Goal: Task Accomplishment & Management: Use online tool/utility

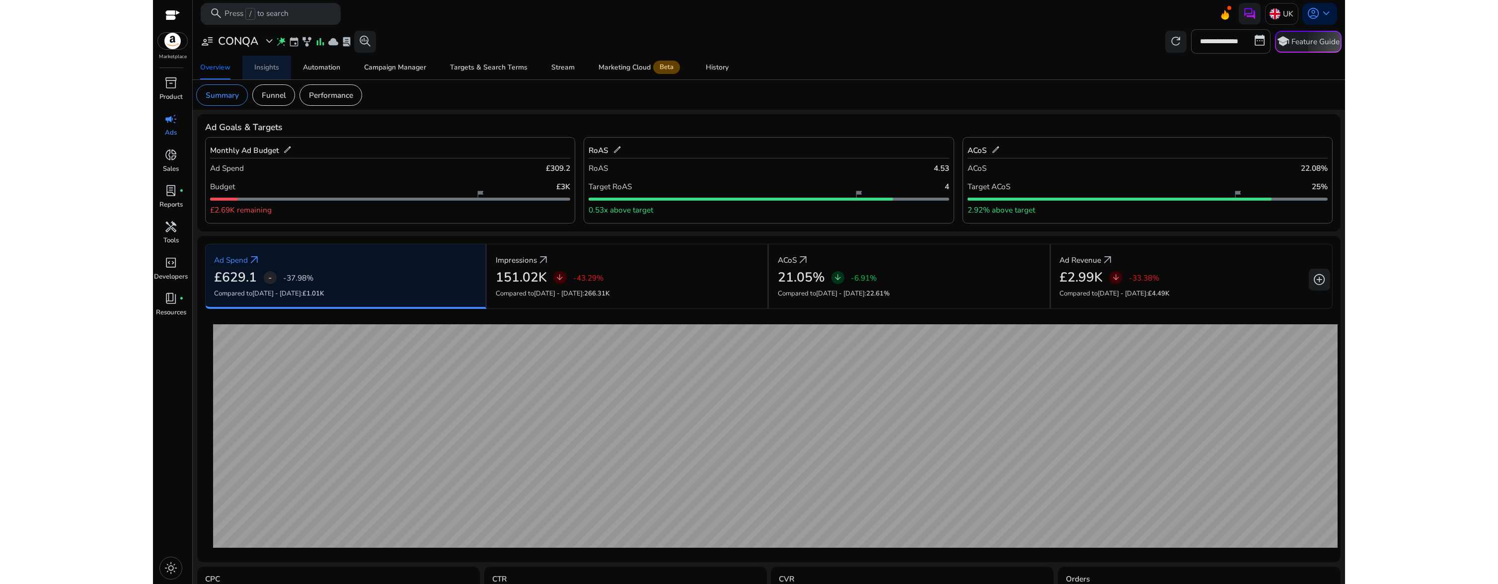
click at [269, 73] on span "Insights" at bounding box center [266, 68] width 25 height 24
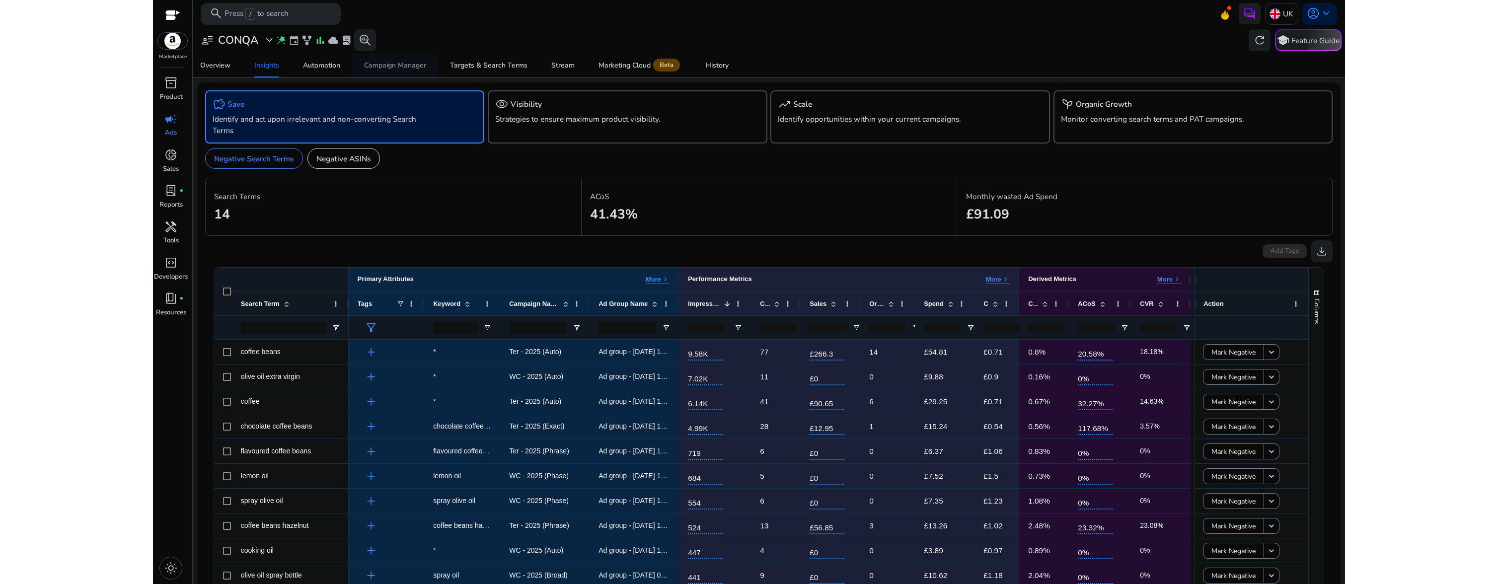
click at [404, 70] on span "Campaign Manager" at bounding box center [395, 66] width 62 height 24
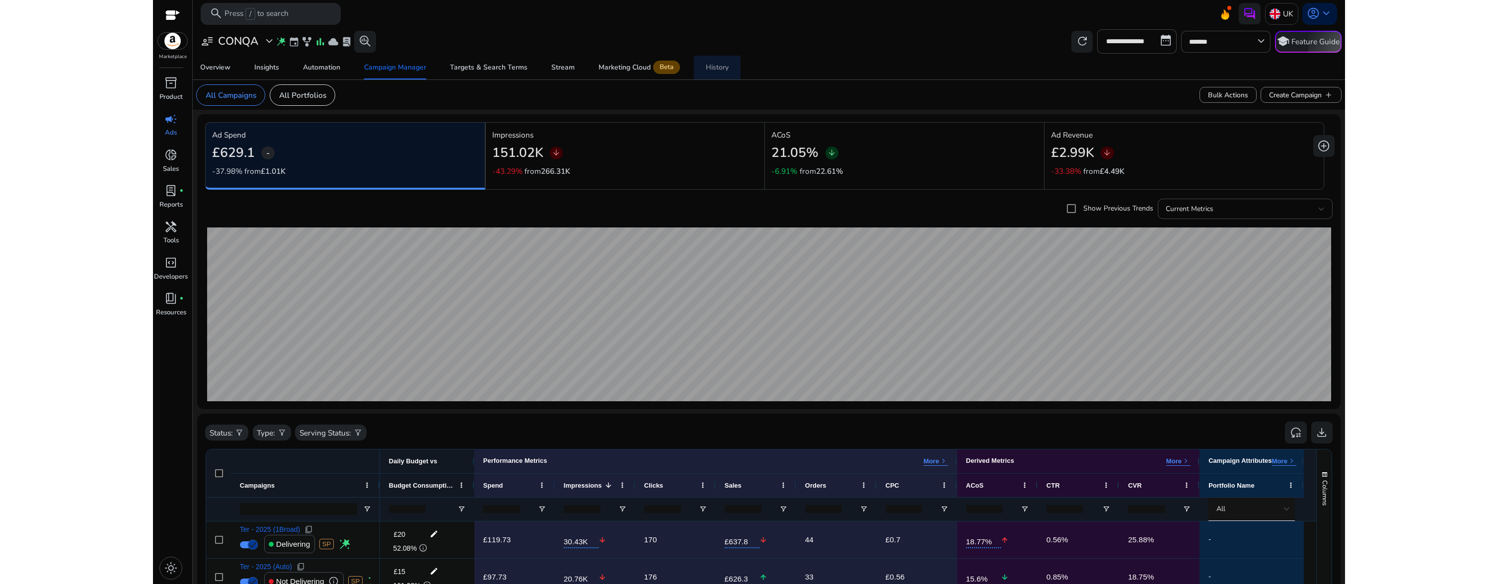
click at [713, 67] on div "History" at bounding box center [717, 67] width 23 height 7
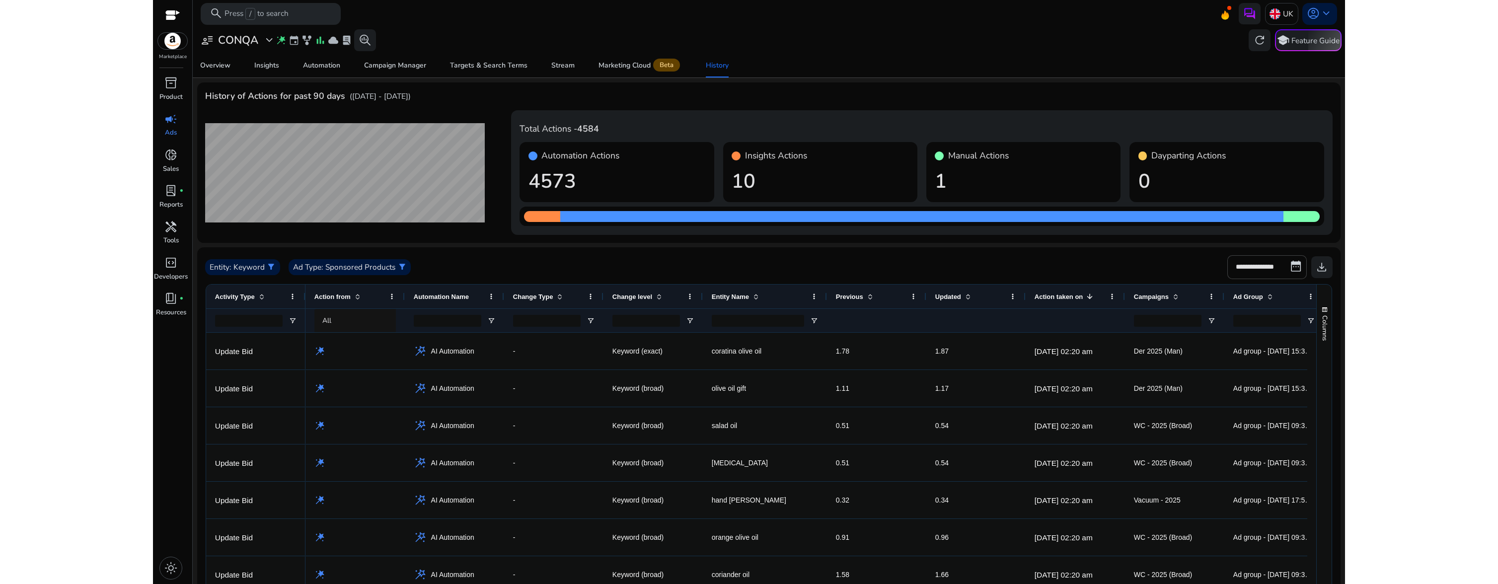
click at [1089, 299] on span at bounding box center [1090, 297] width 8 height 8
click at [1092, 297] on span at bounding box center [1090, 297] width 8 height 8
click at [560, 66] on div "Stream" at bounding box center [562, 65] width 23 height 7
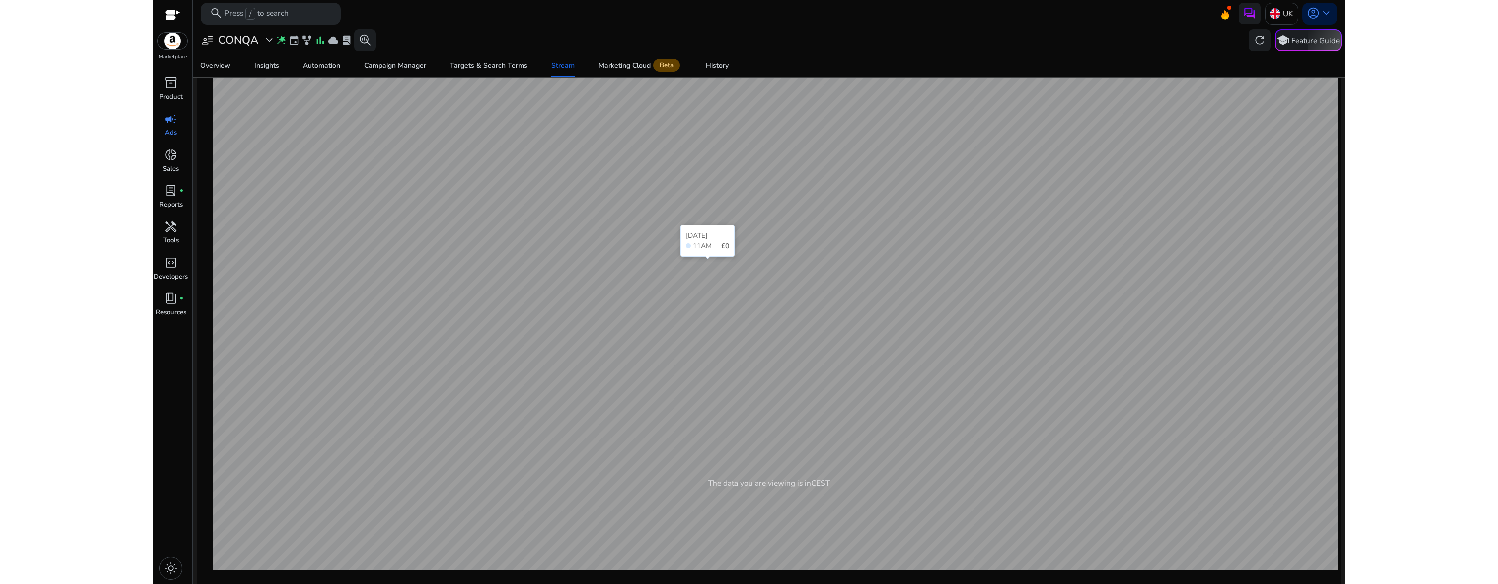
scroll to position [180, 0]
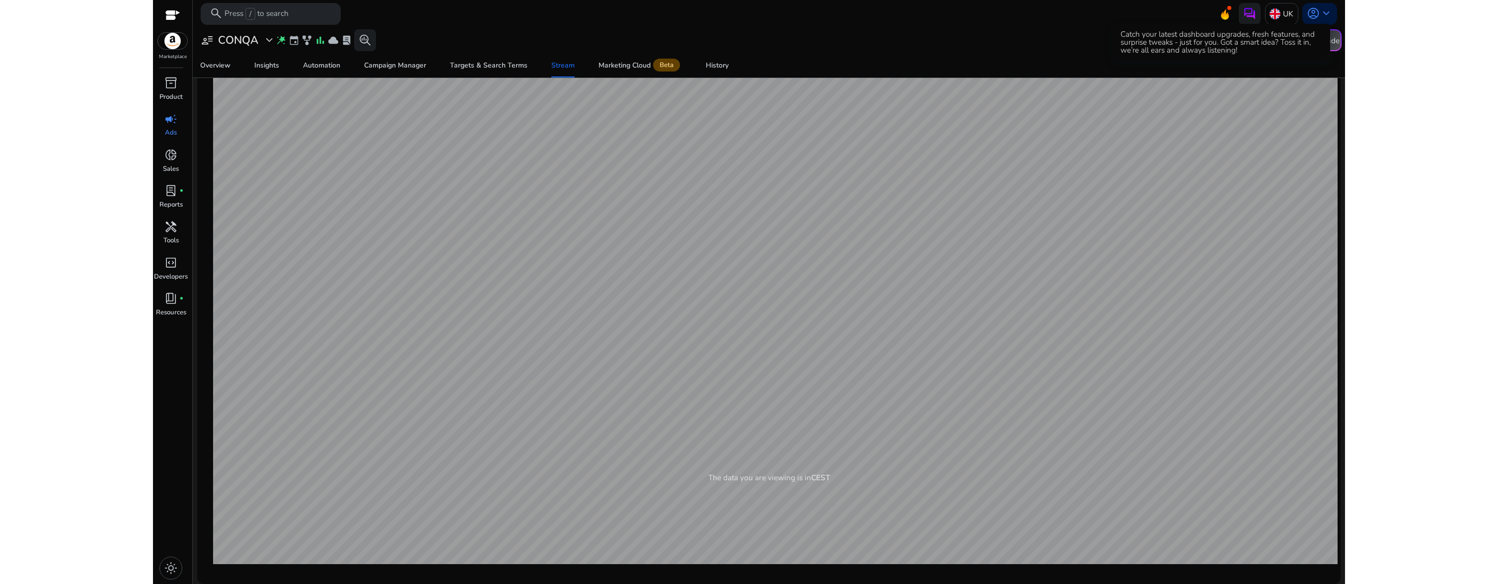
click at [1221, 16] on icon at bounding box center [1225, 14] width 8 height 10
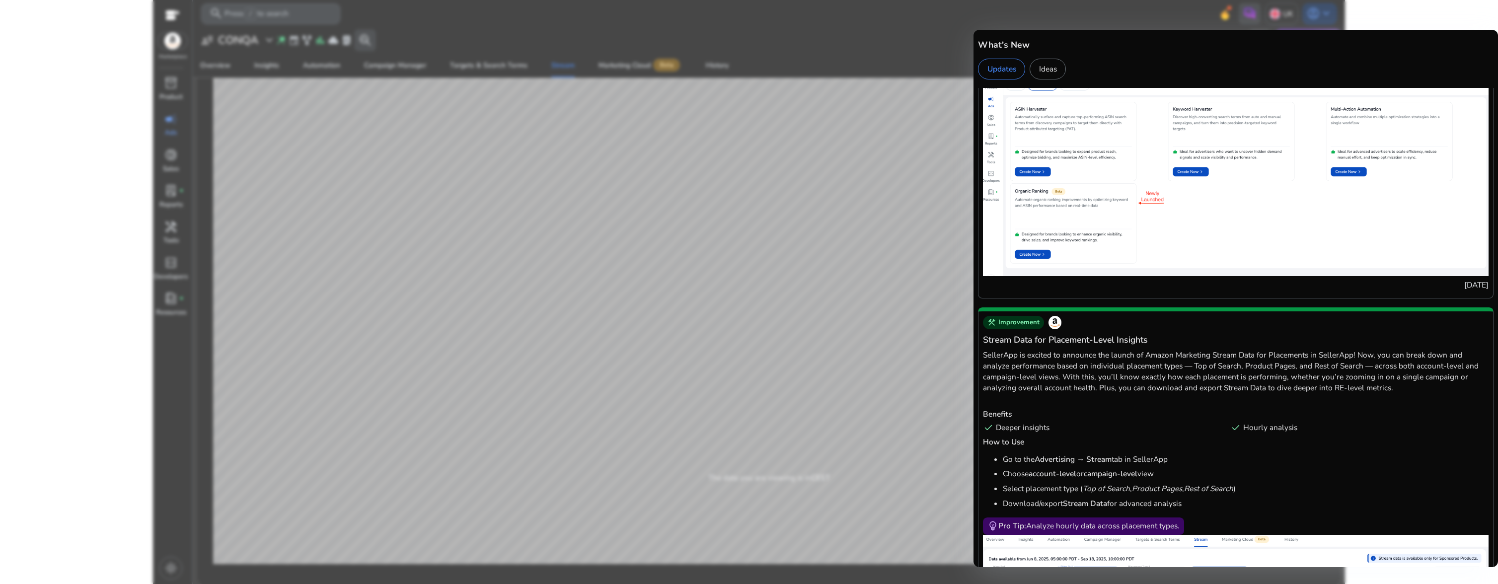
scroll to position [0, 0]
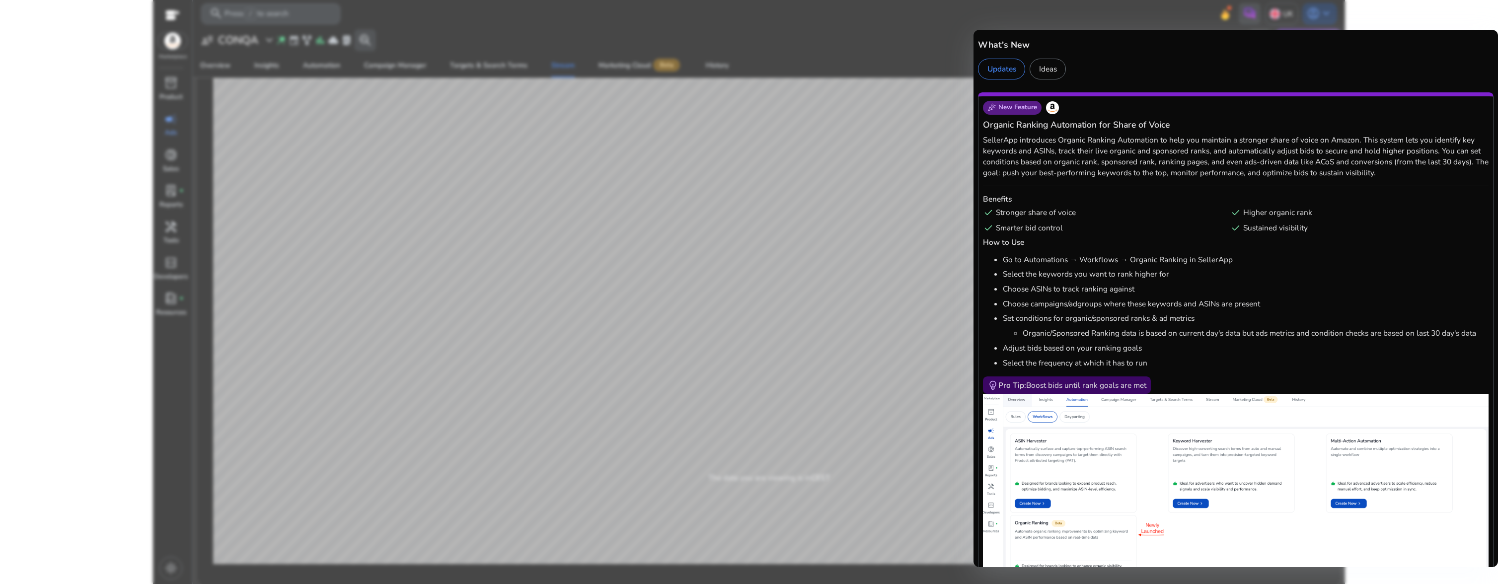
click at [1029, 108] on span "New Feature" at bounding box center [1017, 107] width 39 height 9
click at [914, 45] on div at bounding box center [749, 292] width 1498 height 584
